Goal: Information Seeking & Learning: Learn about a topic

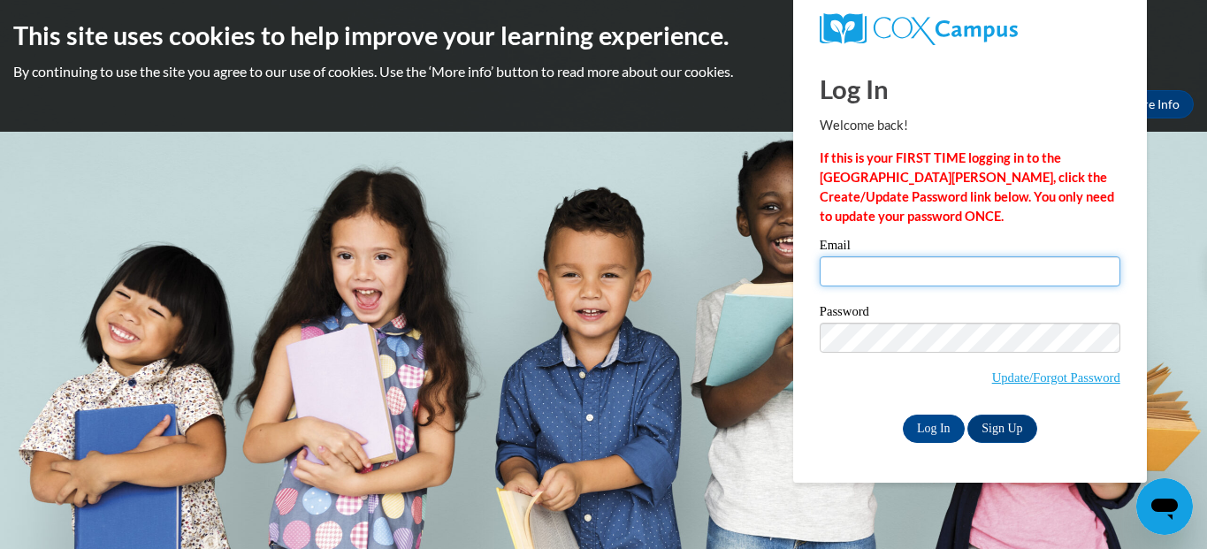
click at [904, 273] on input "Email" at bounding box center [970, 271] width 301 height 30
type input "emmarowe27@icloud.com"
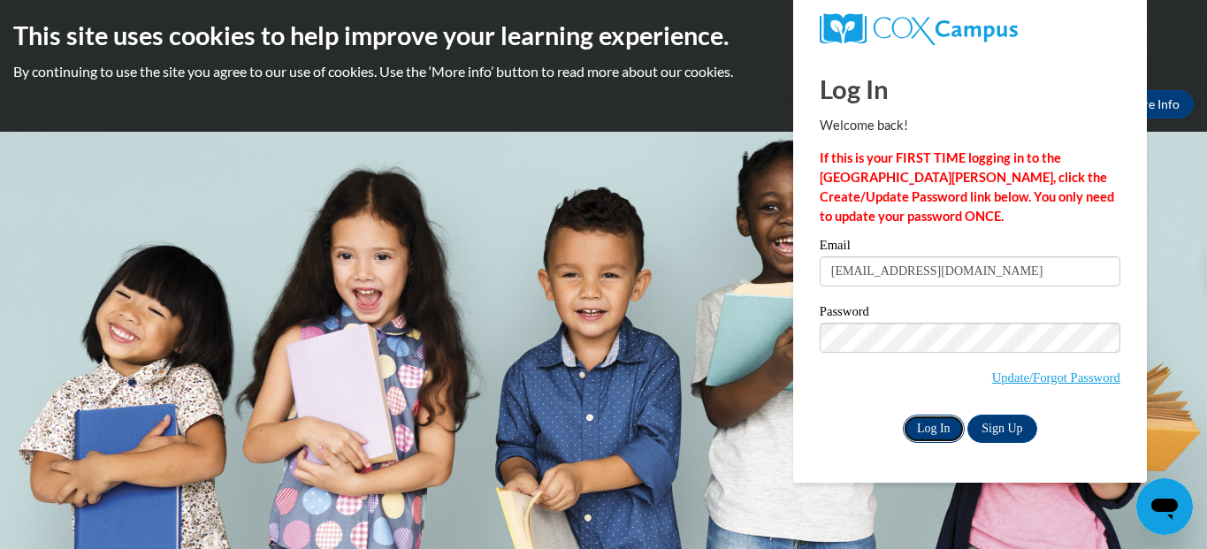
click at [939, 423] on input "Log In" at bounding box center [934, 429] width 62 height 28
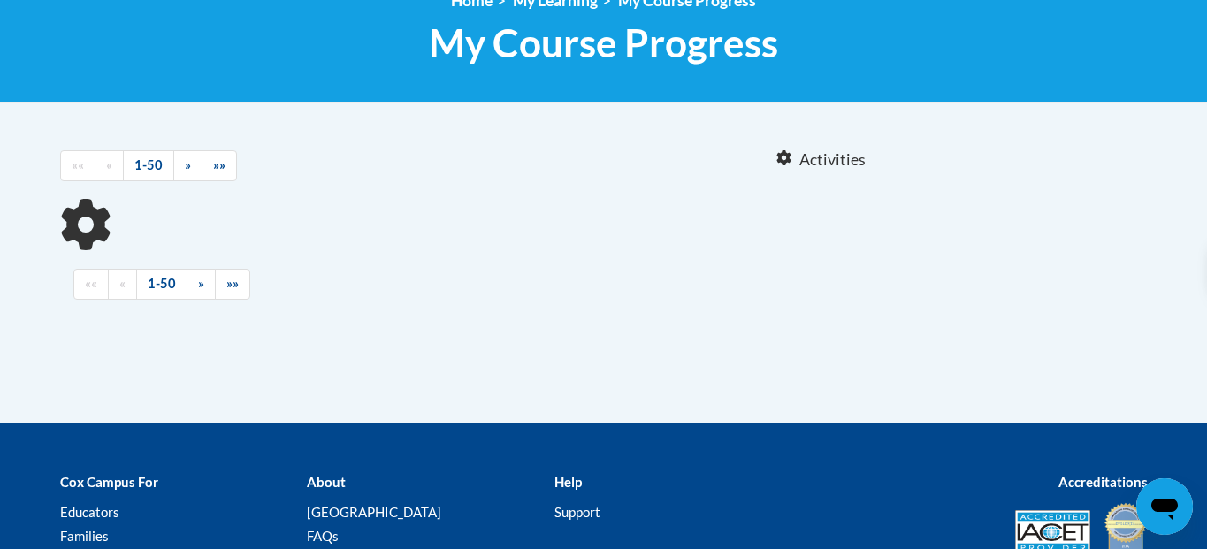
scroll to position [267, 0]
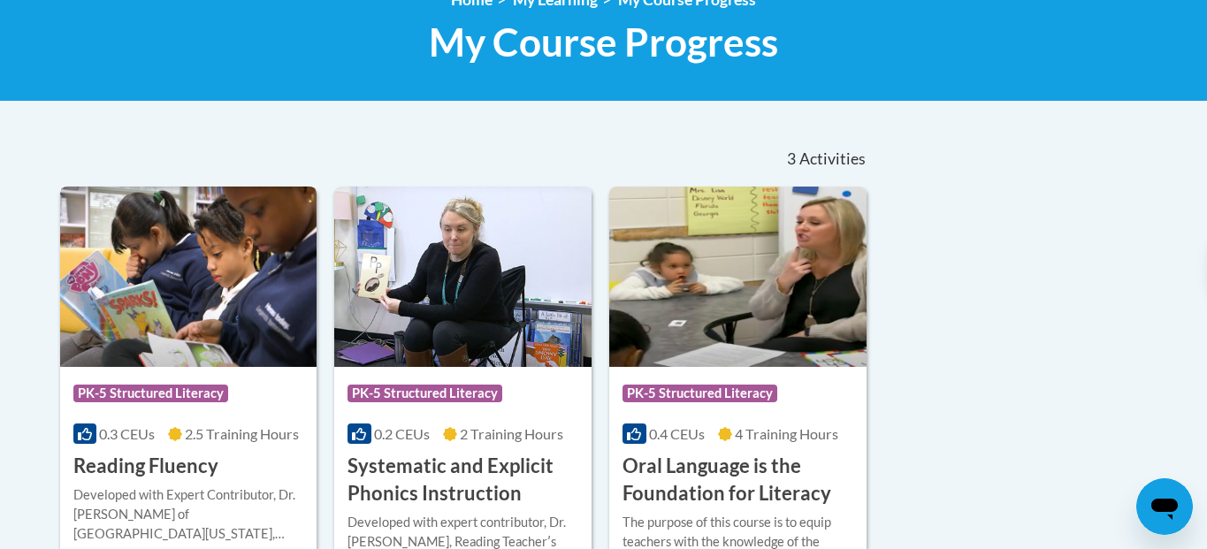
click at [177, 380] on div "Course Category: PK-5 Structured Literacy" at bounding box center [188, 396] width 231 height 40
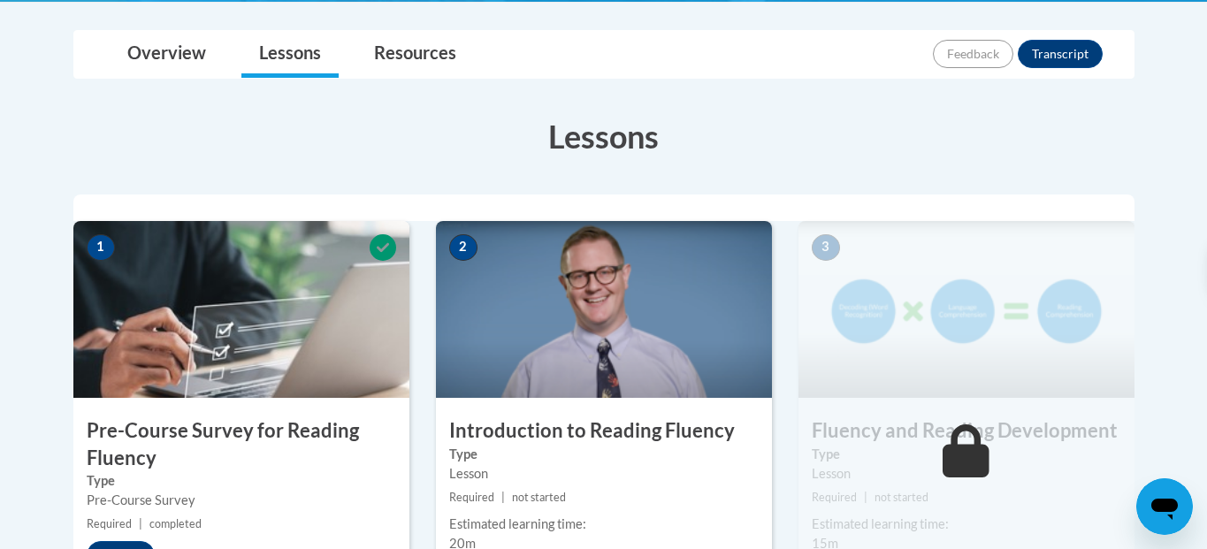
scroll to position [465, 0]
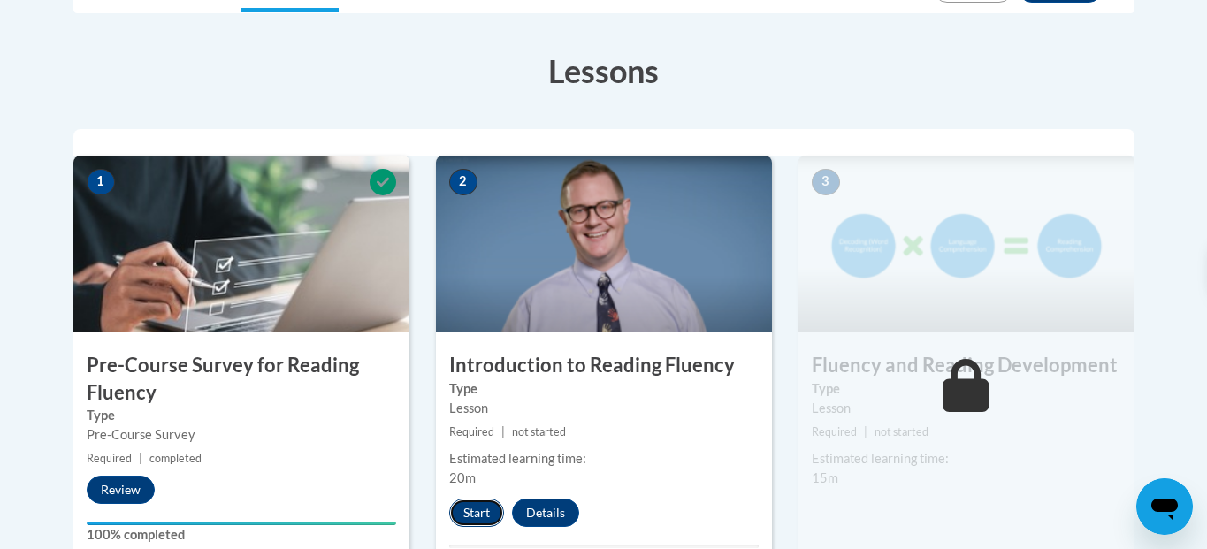
click at [485, 514] on button "Start" at bounding box center [476, 513] width 55 height 28
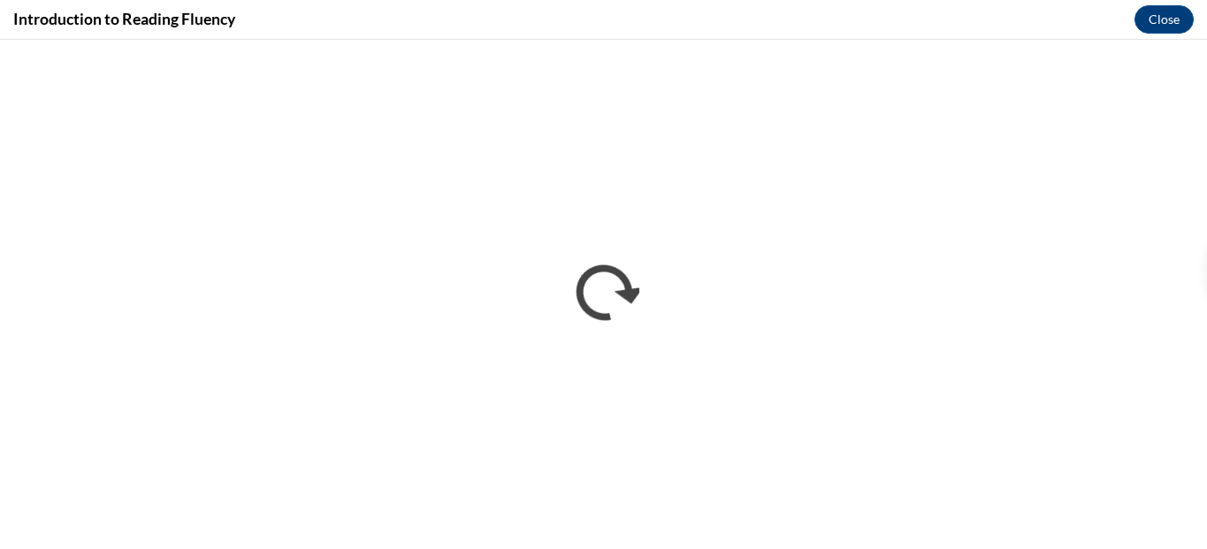
scroll to position [0, 0]
